Goal: Book appointment/travel/reservation

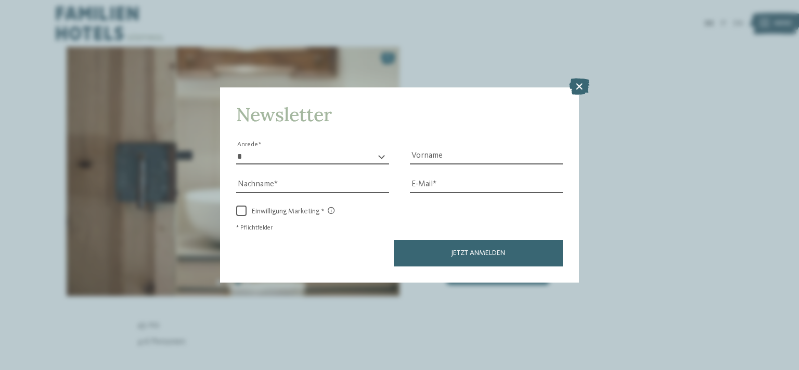
click at [579, 88] on icon at bounding box center [579, 86] width 20 height 17
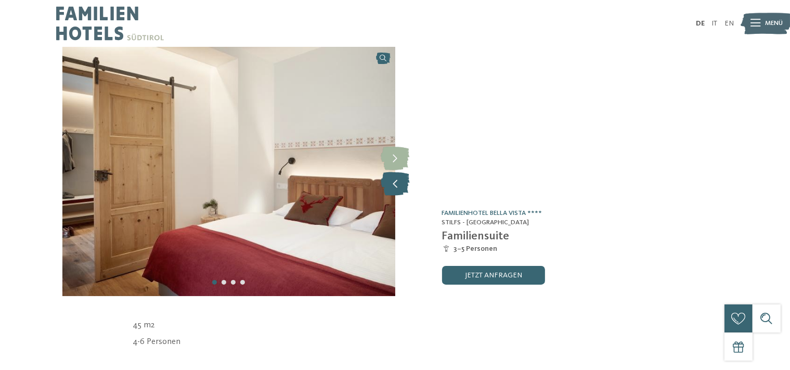
click at [396, 184] on icon at bounding box center [395, 184] width 29 height 23
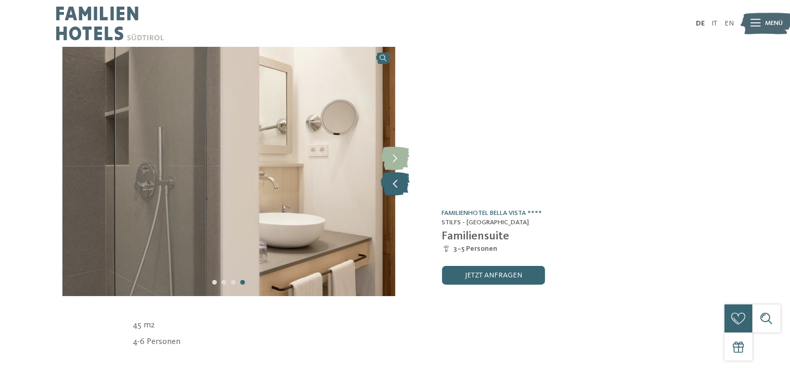
click at [396, 184] on icon at bounding box center [395, 184] width 29 height 23
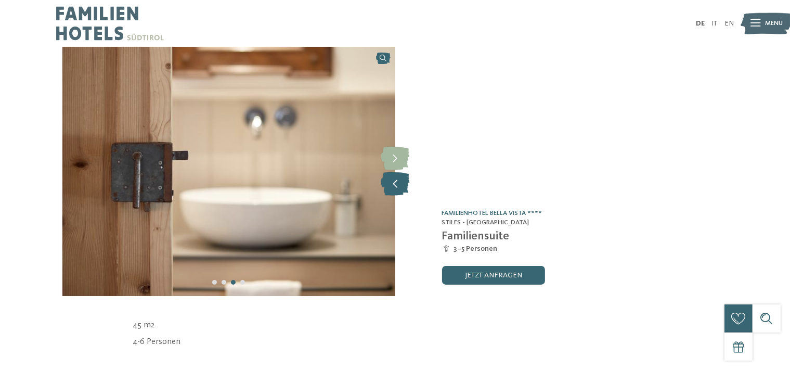
click at [396, 184] on icon at bounding box center [395, 184] width 29 height 23
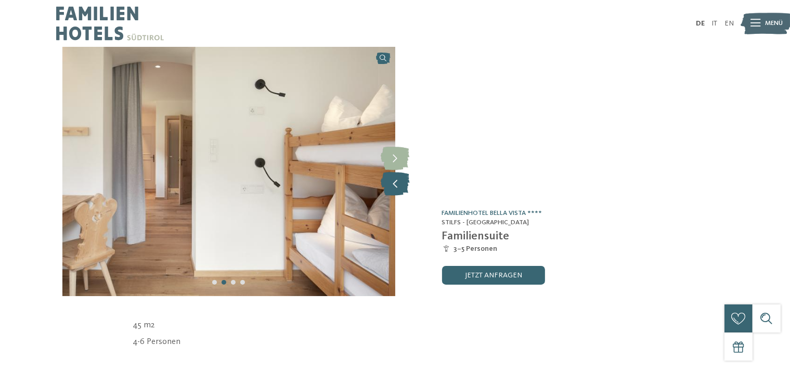
click at [396, 184] on icon at bounding box center [395, 184] width 29 height 23
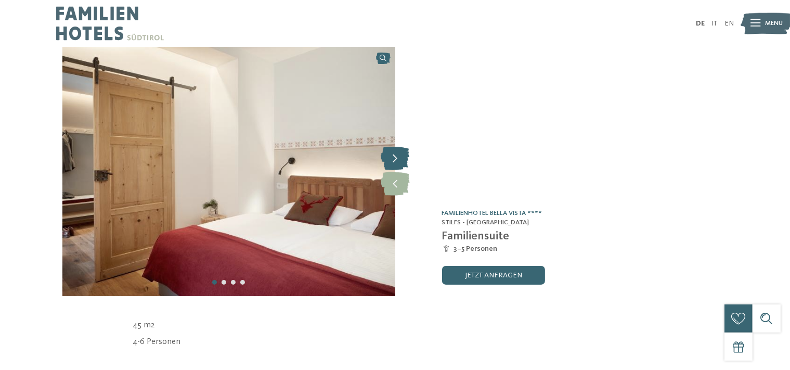
click at [397, 155] on icon at bounding box center [395, 158] width 29 height 23
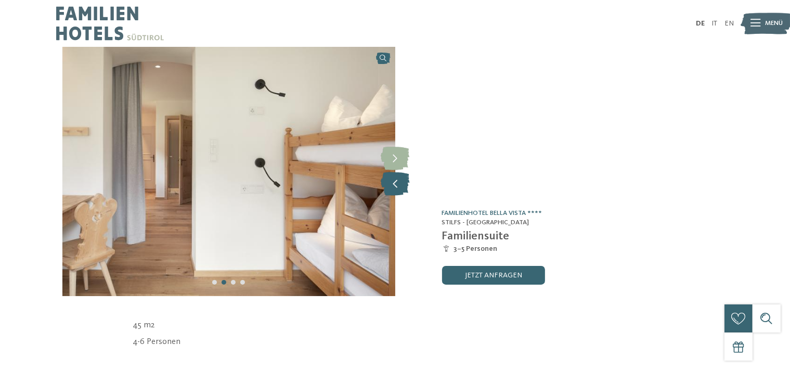
click at [396, 184] on icon at bounding box center [395, 184] width 29 height 23
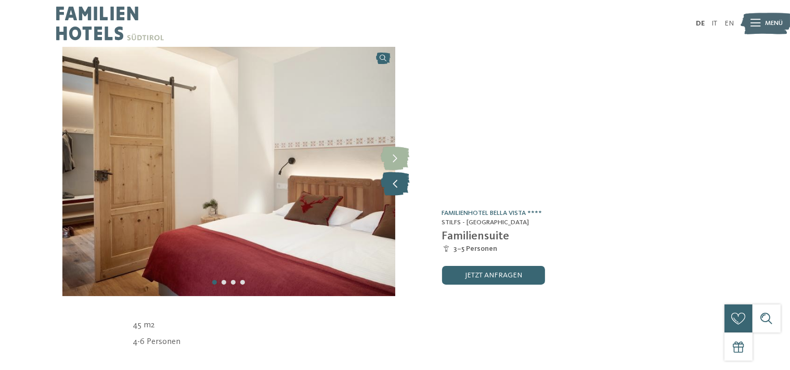
click at [396, 184] on icon at bounding box center [395, 184] width 29 height 23
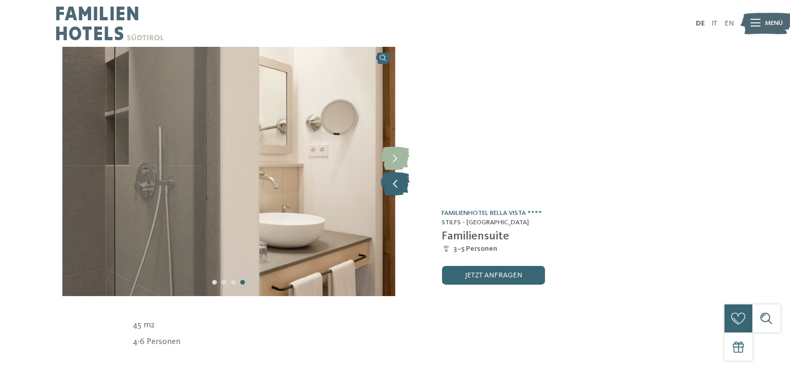
click at [396, 184] on icon at bounding box center [395, 184] width 29 height 23
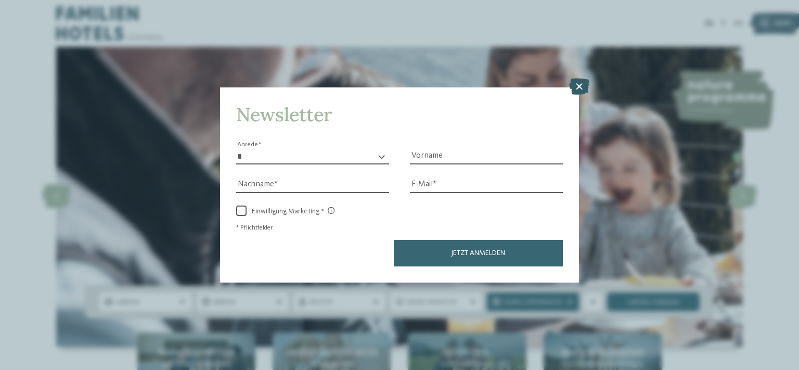
click at [577, 85] on icon at bounding box center [579, 86] width 20 height 17
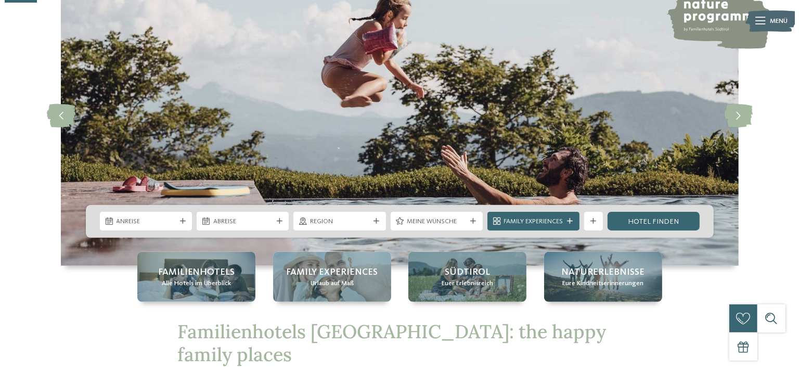
scroll to position [164, 0]
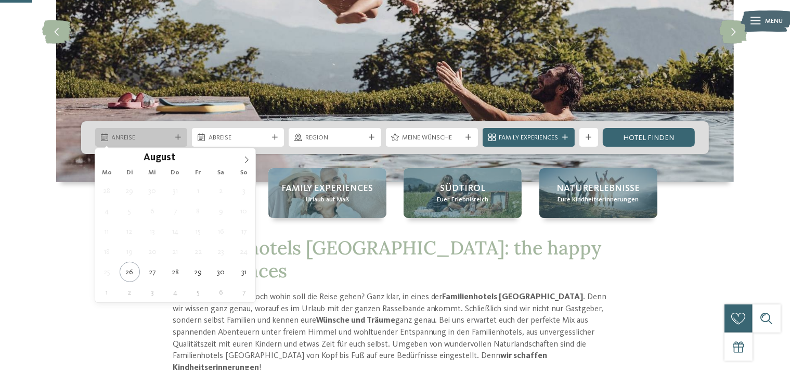
click at [138, 139] on span "Anreise" at bounding box center [141, 137] width 59 height 9
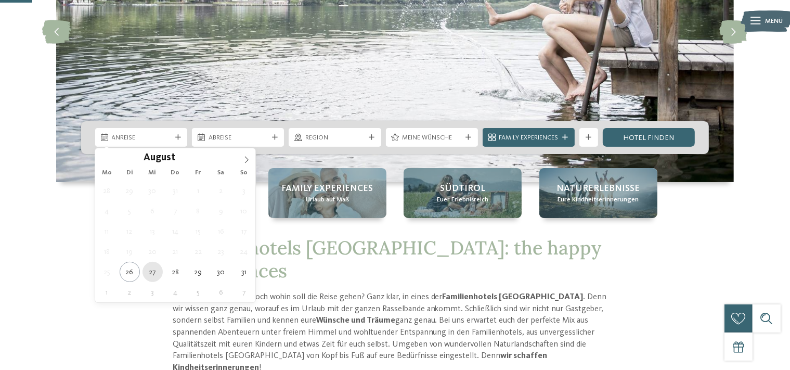
type div "27.08.2025"
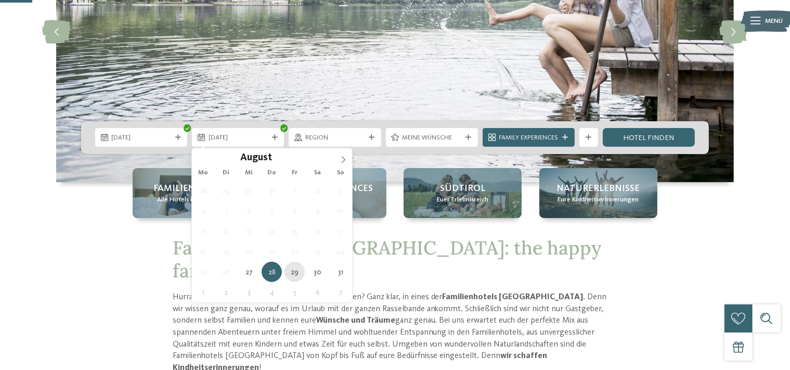
type div "29.08.2025"
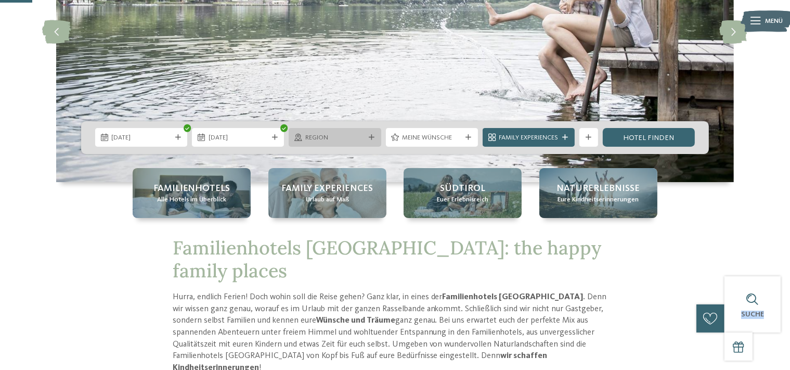
click at [342, 139] on span "Region" at bounding box center [334, 137] width 59 height 9
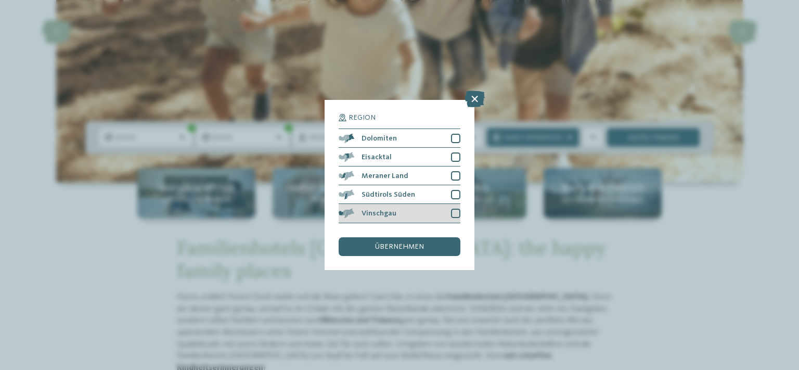
click at [387, 212] on span "Vinschgau" at bounding box center [378, 213] width 35 height 7
click at [397, 246] on span "übernehmen" at bounding box center [399, 246] width 49 height 7
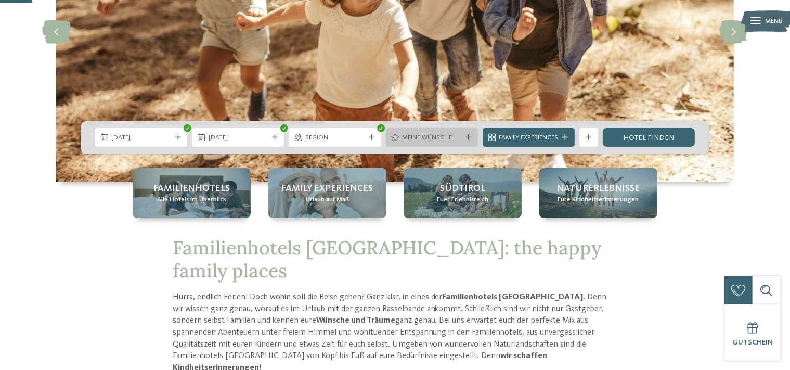
click at [420, 134] on span "Meine Wünsche" at bounding box center [431, 137] width 59 height 9
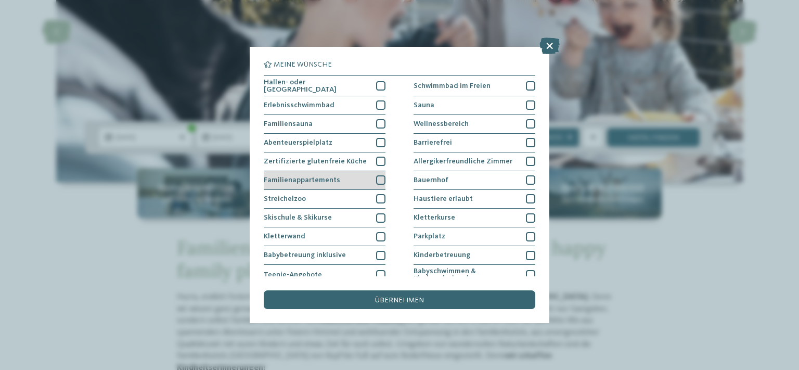
click at [376, 177] on div at bounding box center [380, 179] width 9 height 9
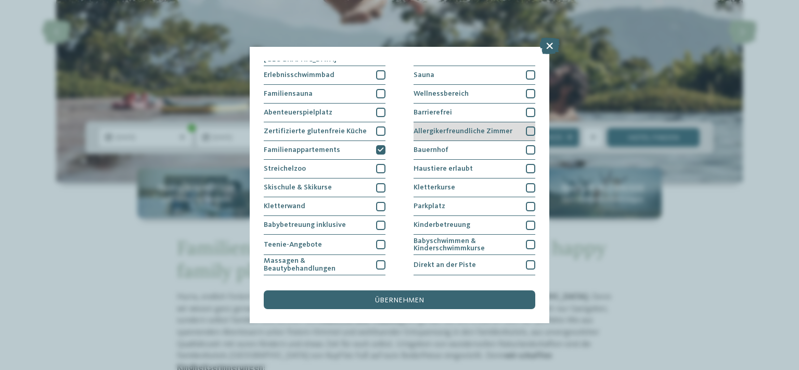
scroll to position [60, 0]
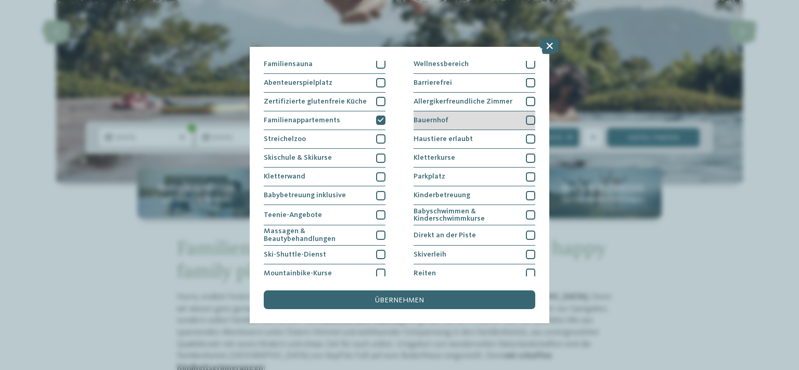
click at [526, 116] on div at bounding box center [530, 119] width 9 height 9
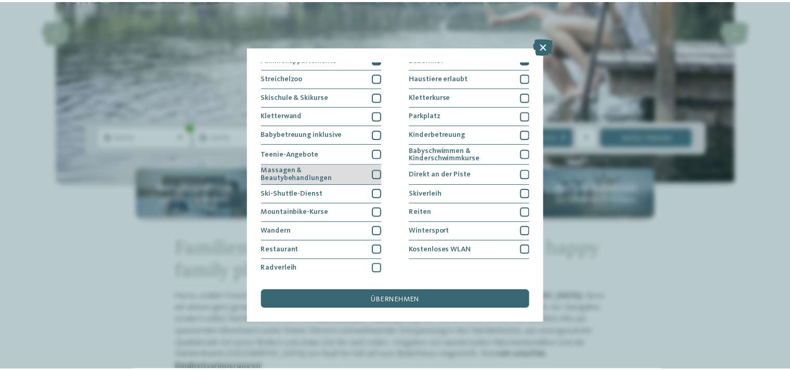
scroll to position [121, 0]
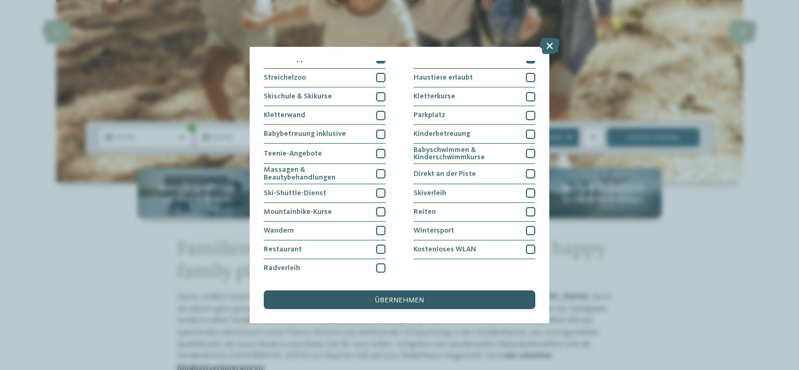
click at [415, 299] on span "übernehmen" at bounding box center [399, 299] width 49 height 7
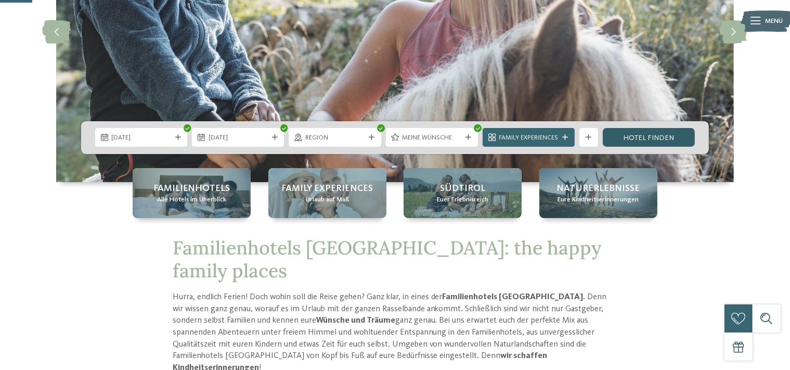
click at [631, 137] on link "Hotel finden" at bounding box center [649, 137] width 92 height 19
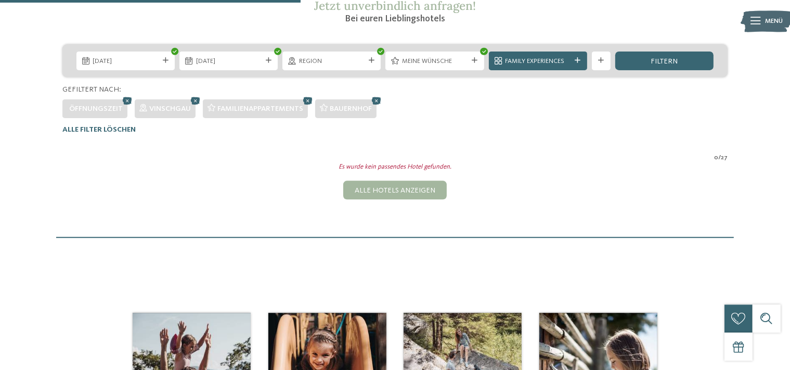
scroll to position [191, 0]
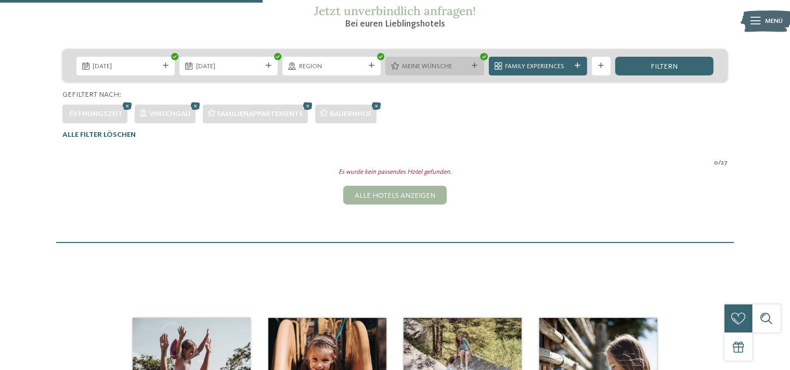
click at [478, 63] on div at bounding box center [474, 66] width 9 height 6
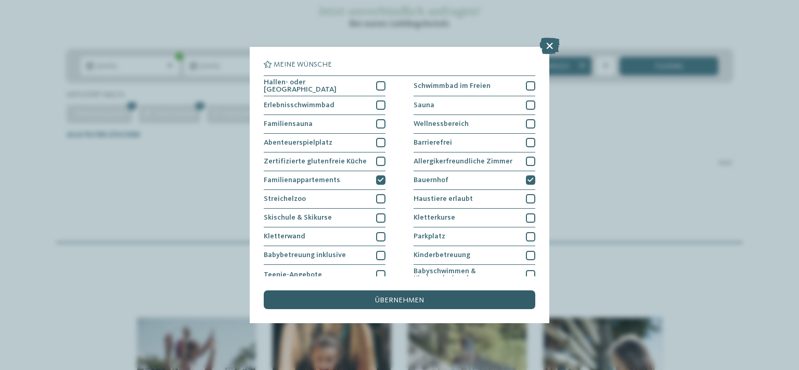
click at [409, 294] on div "übernehmen" at bounding box center [399, 299] width 271 height 19
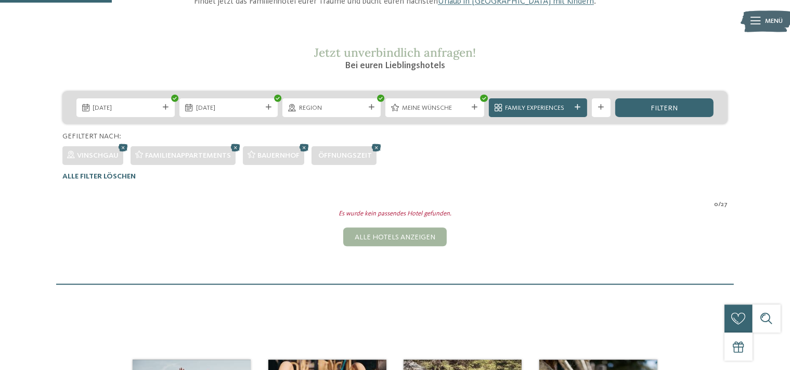
scroll to position [81, 0]
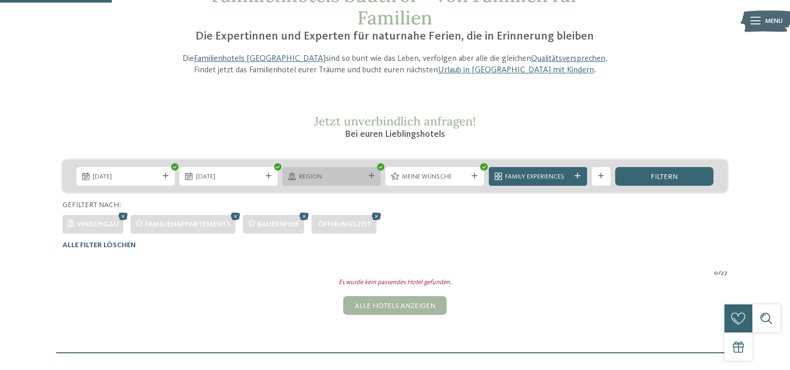
click at [336, 177] on span "Region" at bounding box center [332, 176] width 66 height 9
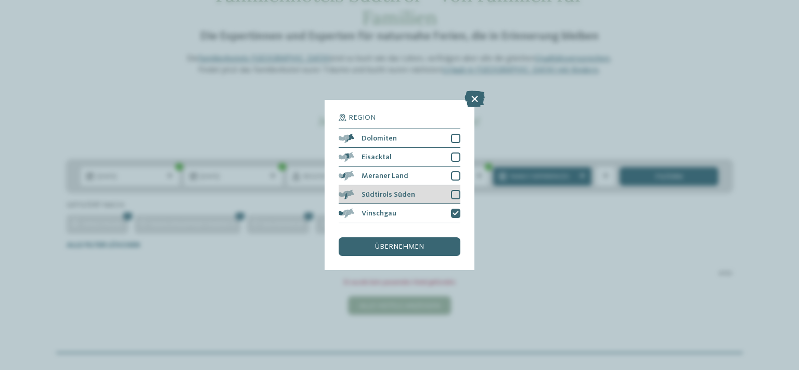
click at [452, 193] on div at bounding box center [455, 194] width 9 height 9
click at [430, 246] on div "übernehmen" at bounding box center [400, 246] width 122 height 19
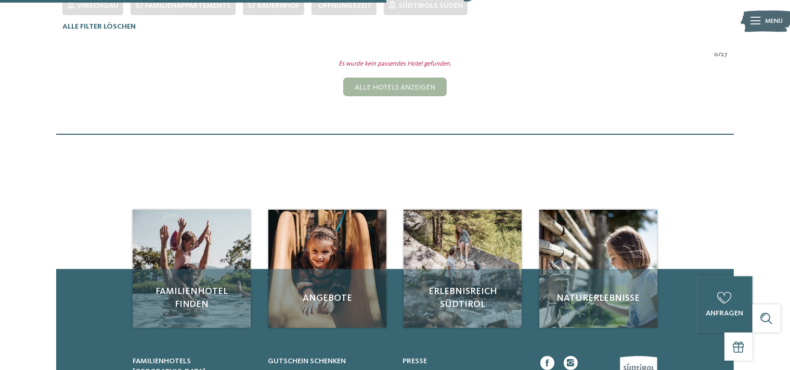
scroll to position [301, 0]
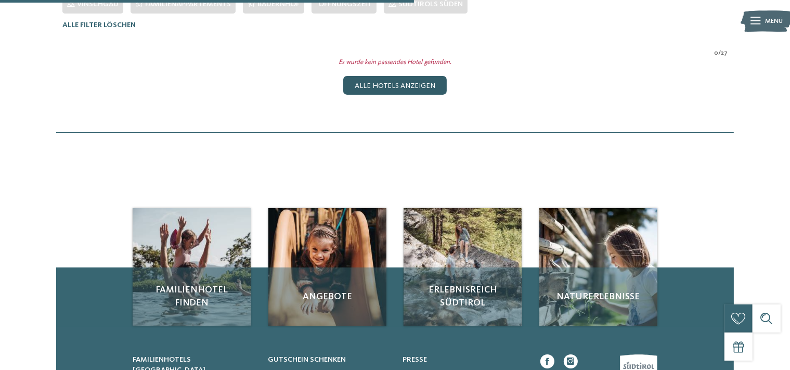
click at [422, 86] on div "Alle Hotels anzeigen" at bounding box center [394, 85] width 103 height 19
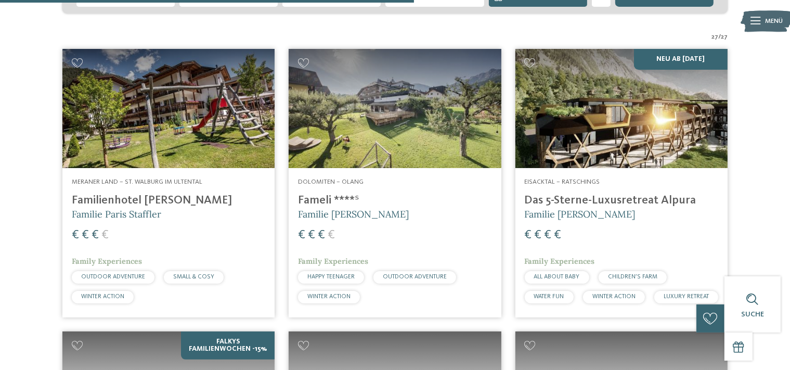
scroll to position [244, 0]
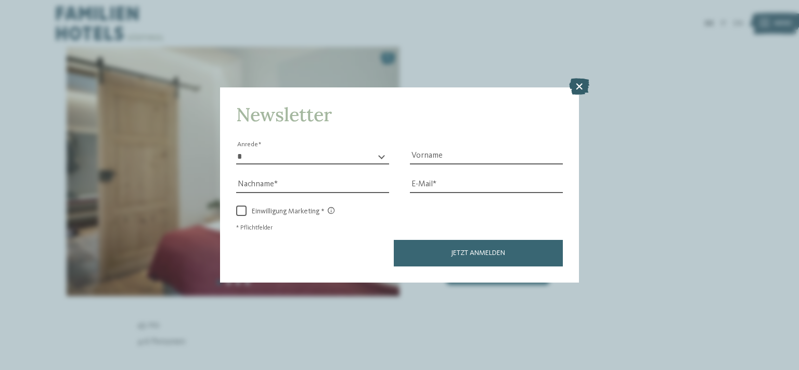
click at [574, 89] on icon at bounding box center [579, 86] width 20 height 17
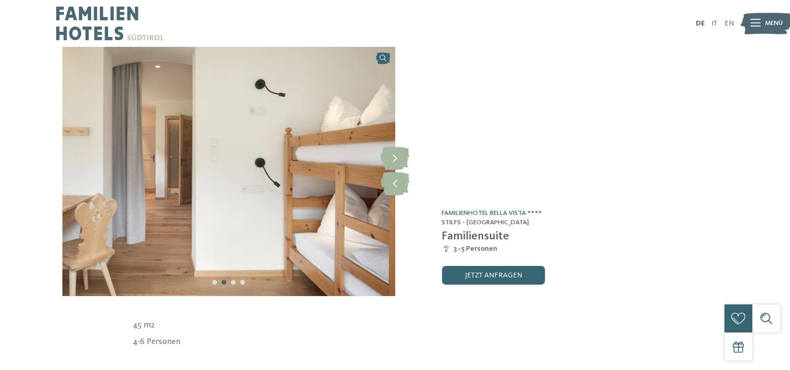
click at [756, 23] on icon at bounding box center [755, 23] width 10 height 7
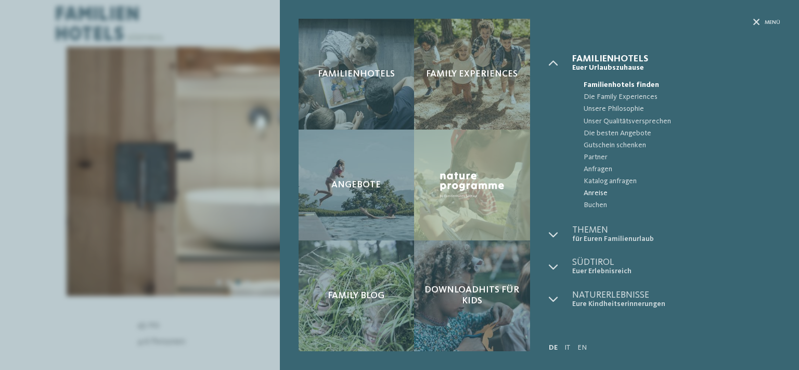
click at [594, 191] on span "Anreise" at bounding box center [681, 193] width 197 height 12
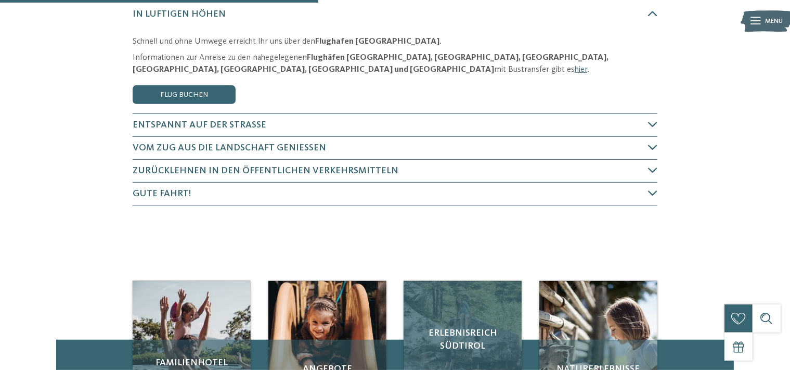
scroll to position [110, 0]
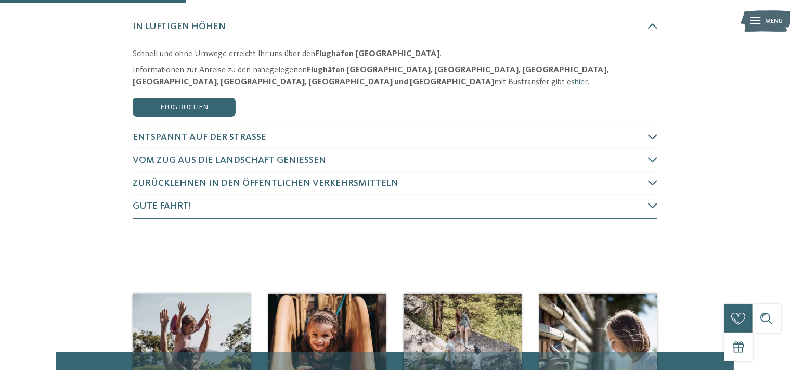
click at [235, 134] on span "Entspannt auf der Straße" at bounding box center [200, 137] width 134 height 9
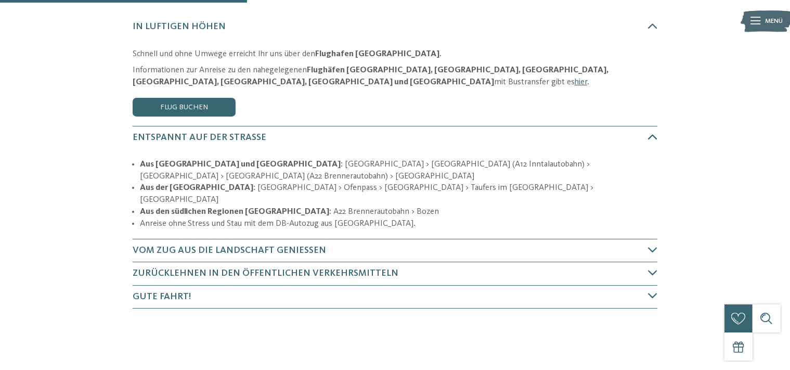
scroll to position [178, 0]
